Goal: Obtain resource: Obtain resource

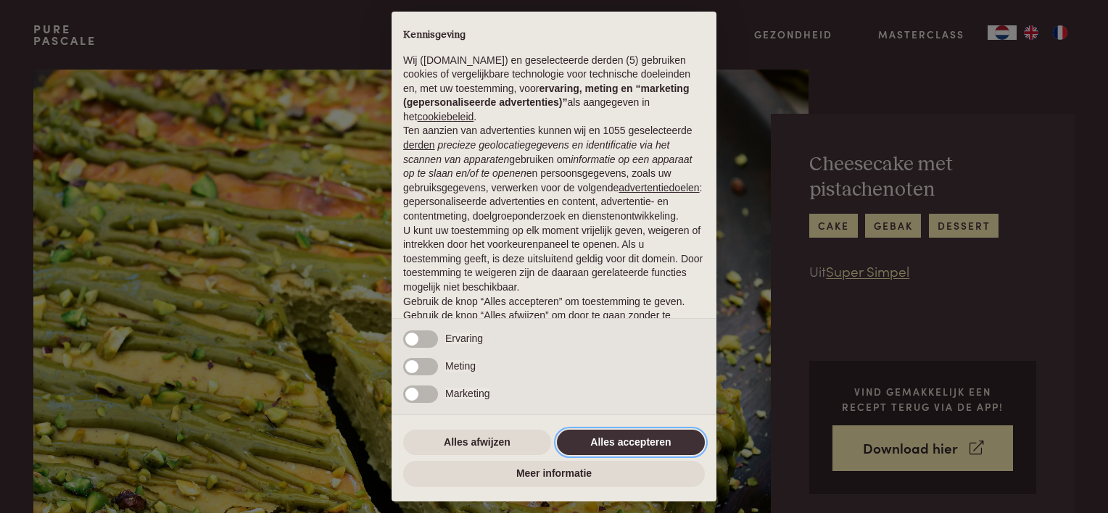
click at [620, 446] on button "Alles accepteren" at bounding box center [631, 443] width 148 height 26
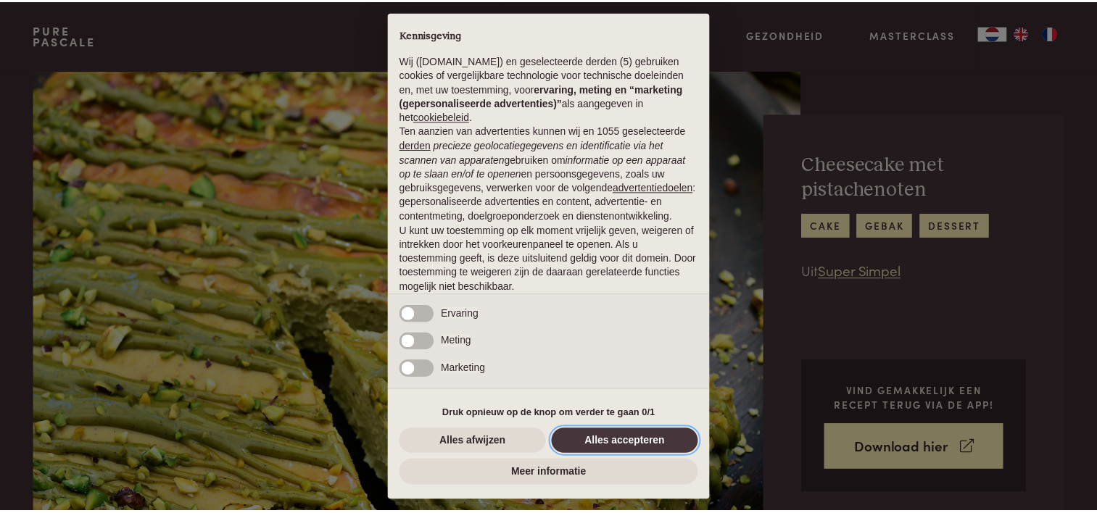
scroll to position [70, 0]
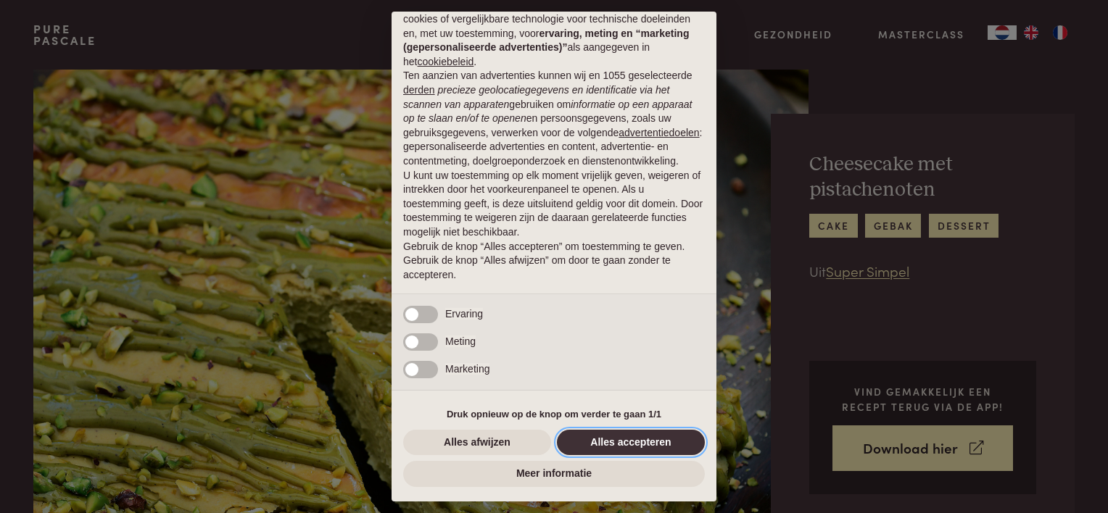
click at [618, 435] on button "Alles accepteren" at bounding box center [631, 443] width 148 height 26
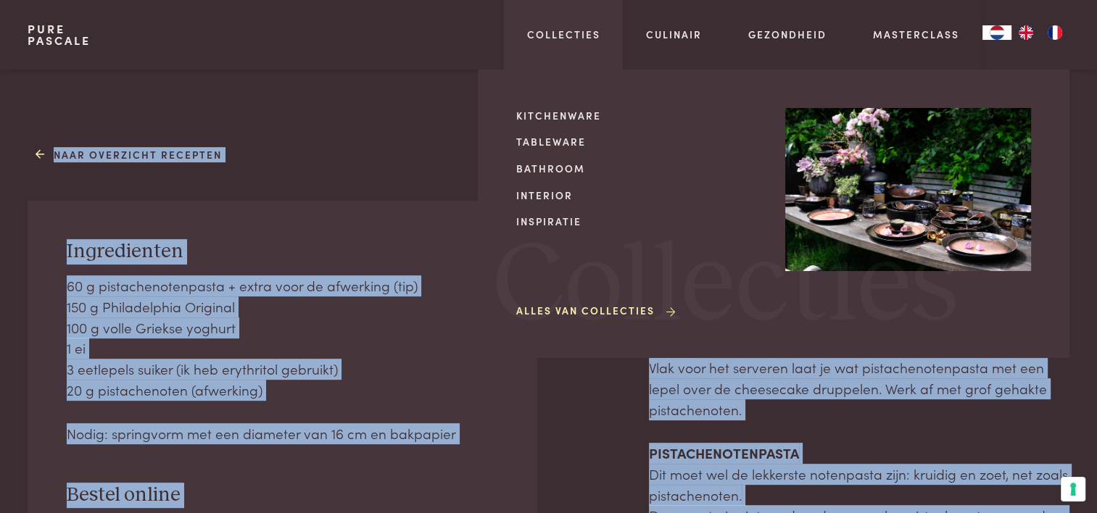
scroll to position [511, 0]
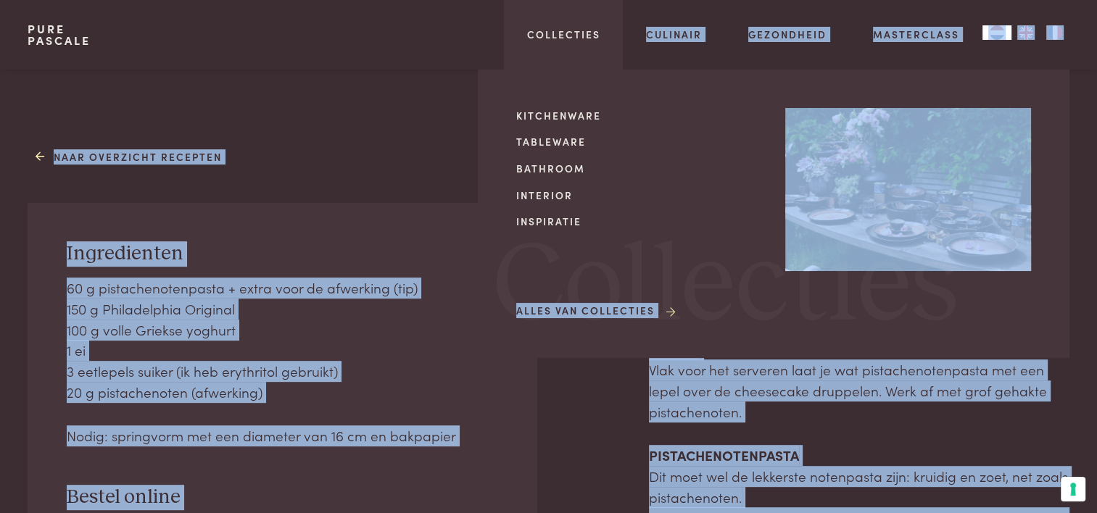
drag, startPoint x: 757, startPoint y: 287, endPoint x: 647, endPoint y: 273, distance: 111.0
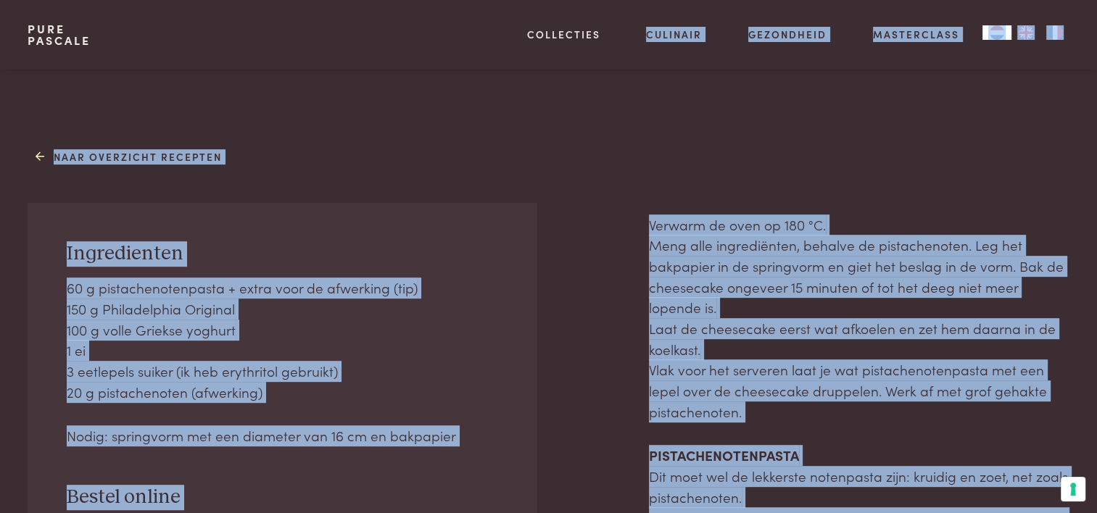
scroll to position [366, 0]
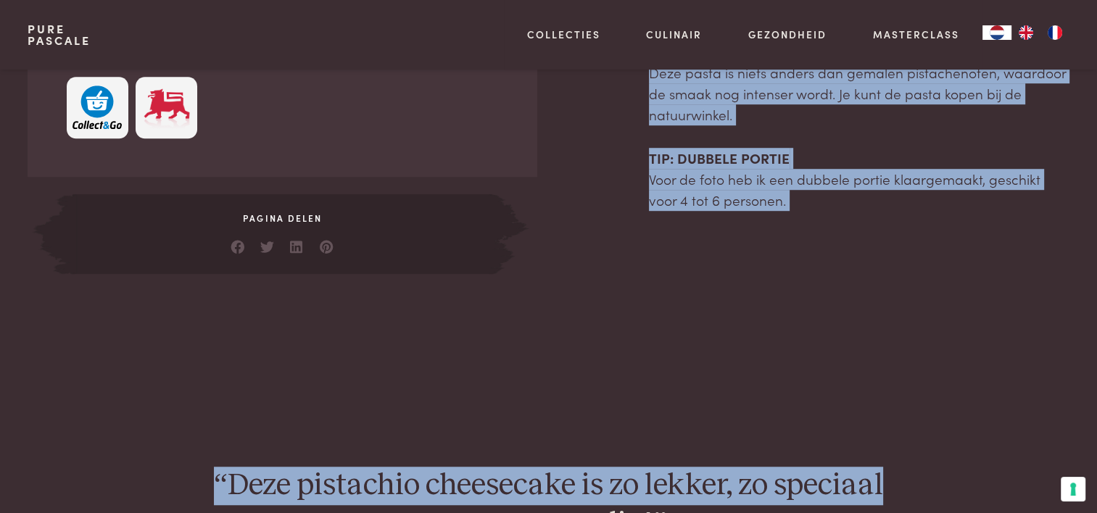
scroll to position [976, 0]
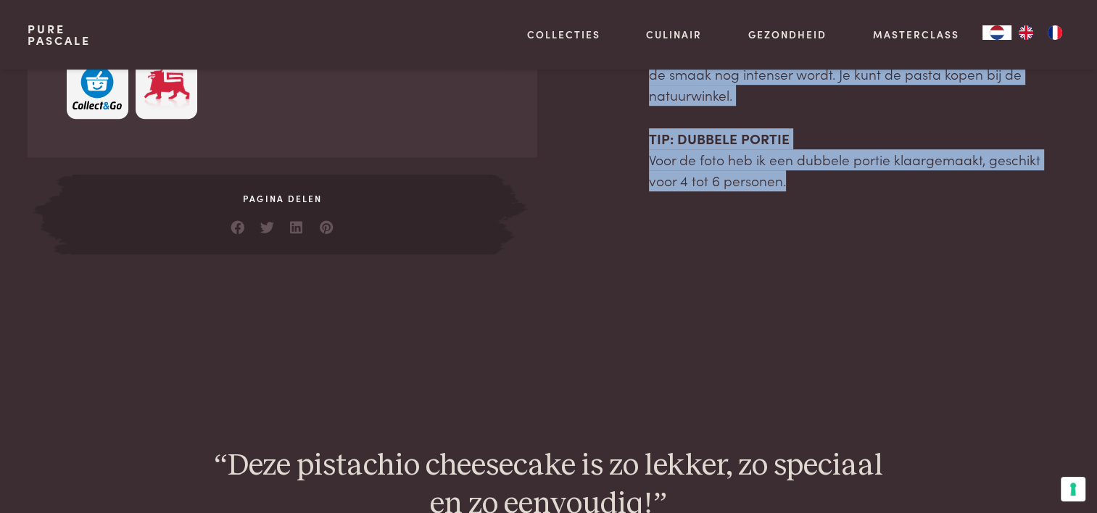
drag, startPoint x: 649, startPoint y: 369, endPoint x: 1053, endPoint y: 180, distance: 445.9
copy div "Verwarm de oven op 180 °C. Meng alle ingrediënten, behalve de pistachenoten. Le…"
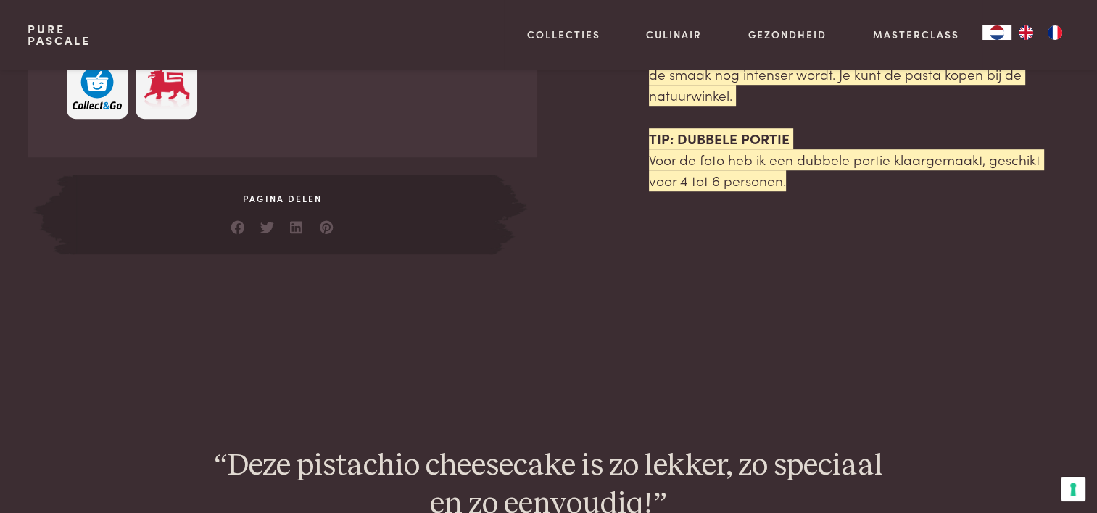
scroll to position [541, 0]
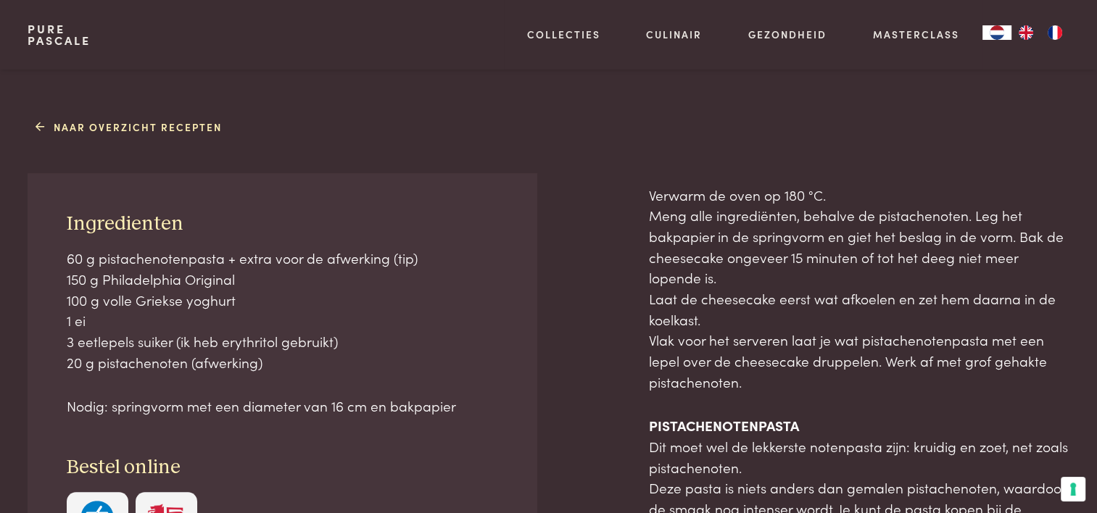
click at [458, 409] on p "Nodig: springvorm met een diameter van 16 cm en bakpapier" at bounding box center [283, 406] width 432 height 21
drag, startPoint x: 465, startPoint y: 410, endPoint x: 67, endPoint y: 215, distance: 443.1
click at [67, 215] on div "Ingredienten 60 g pistachenotenpasta + extra voor de afwerking (tip) 150 g Phil…" at bounding box center [282, 382] width 509 height 419
copy div "Ingredienten 60 g pistachenotenpasta + extra voor de afwerking (tip) 150 g Phil…"
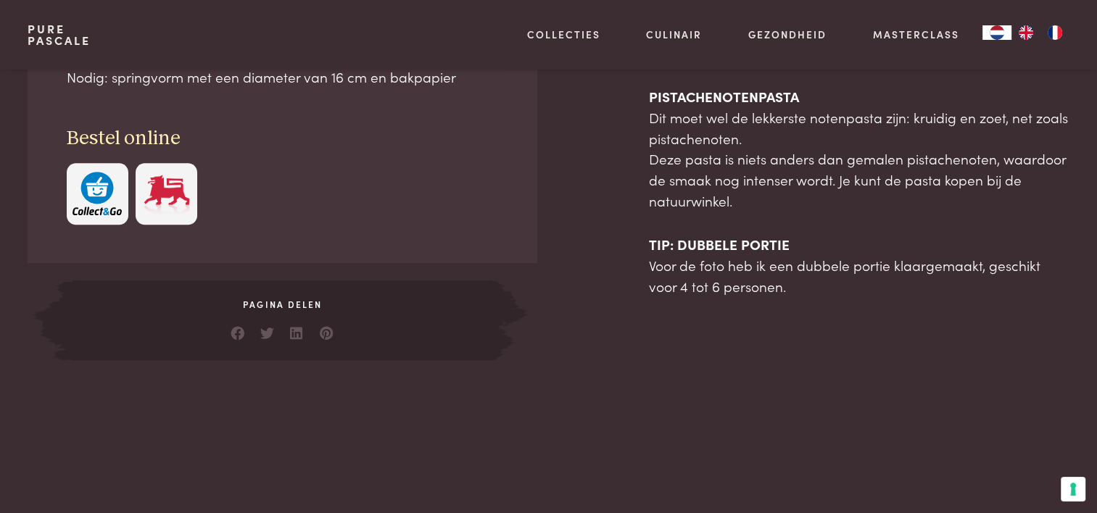
scroll to position [942, 0]
